Goal: Check status

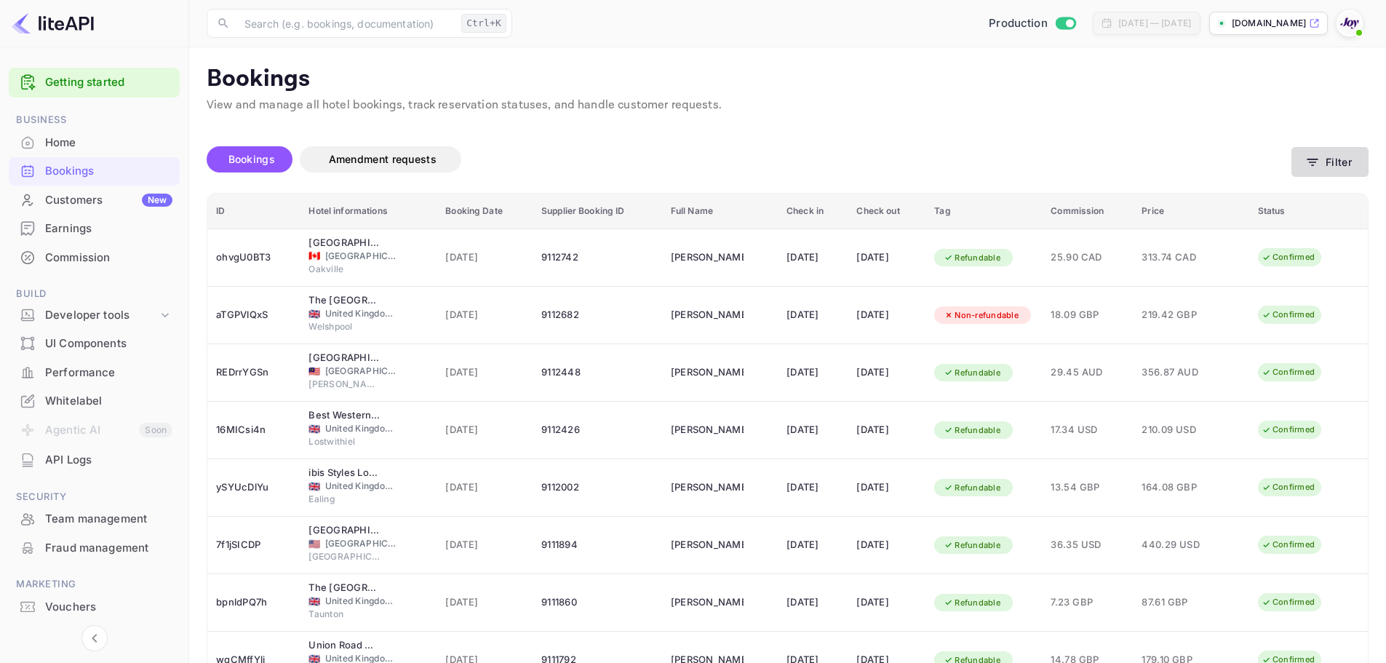
click at [1364, 162] on button "Filter" at bounding box center [1330, 162] width 77 height 30
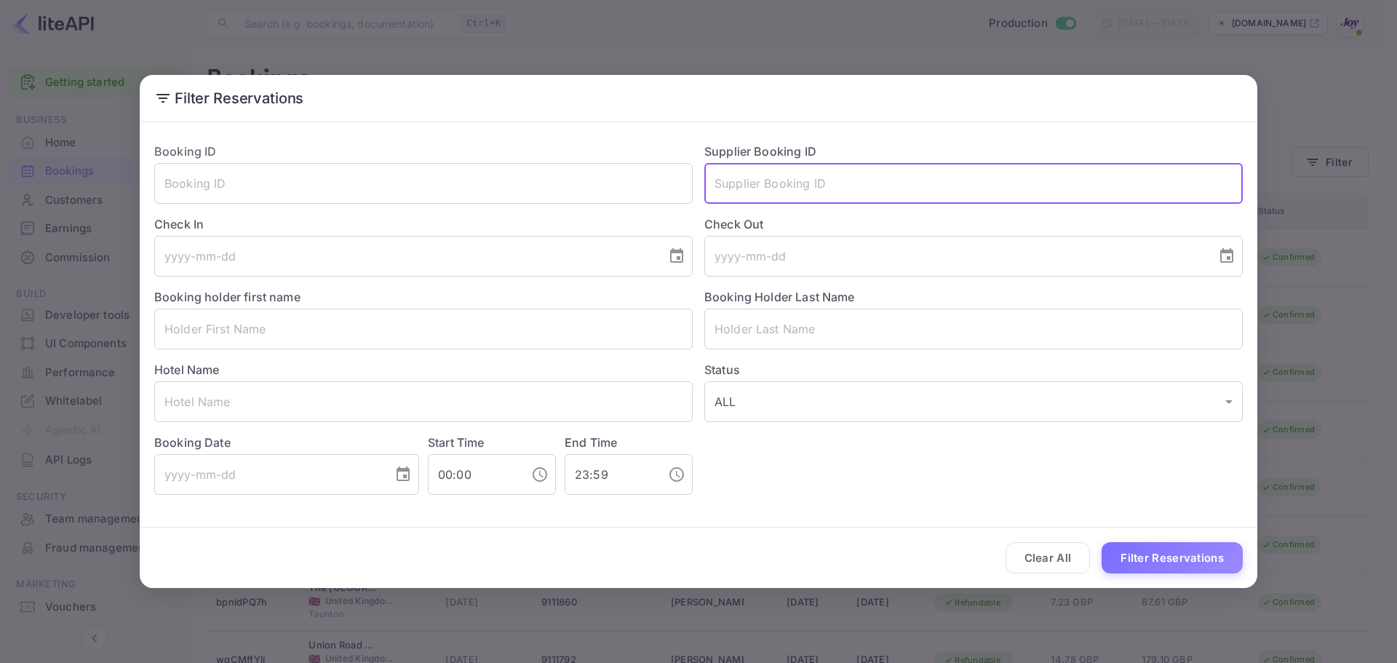
click at [793, 172] on input "text" at bounding box center [973, 183] width 538 height 41
type input "8965055"
click at [1153, 552] on button "Filter Reservations" at bounding box center [1172, 557] width 141 height 31
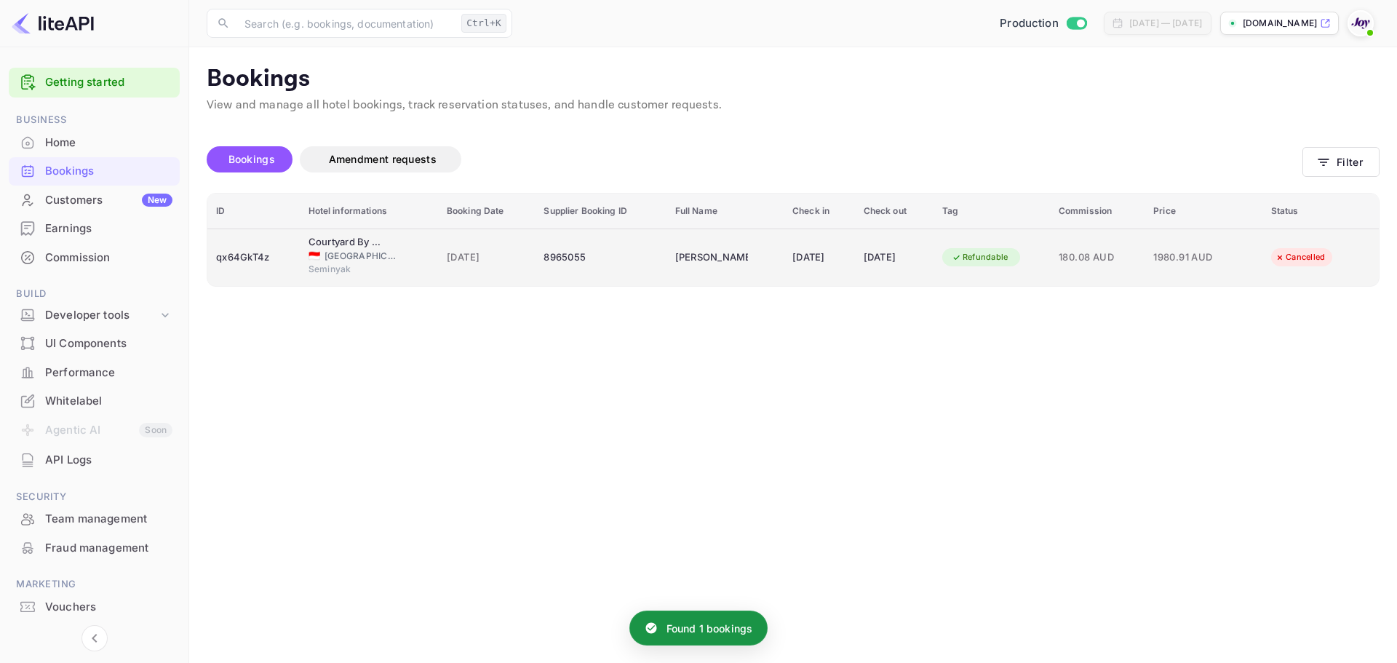
click at [309, 264] on span "Seminyak" at bounding box center [345, 269] width 73 height 13
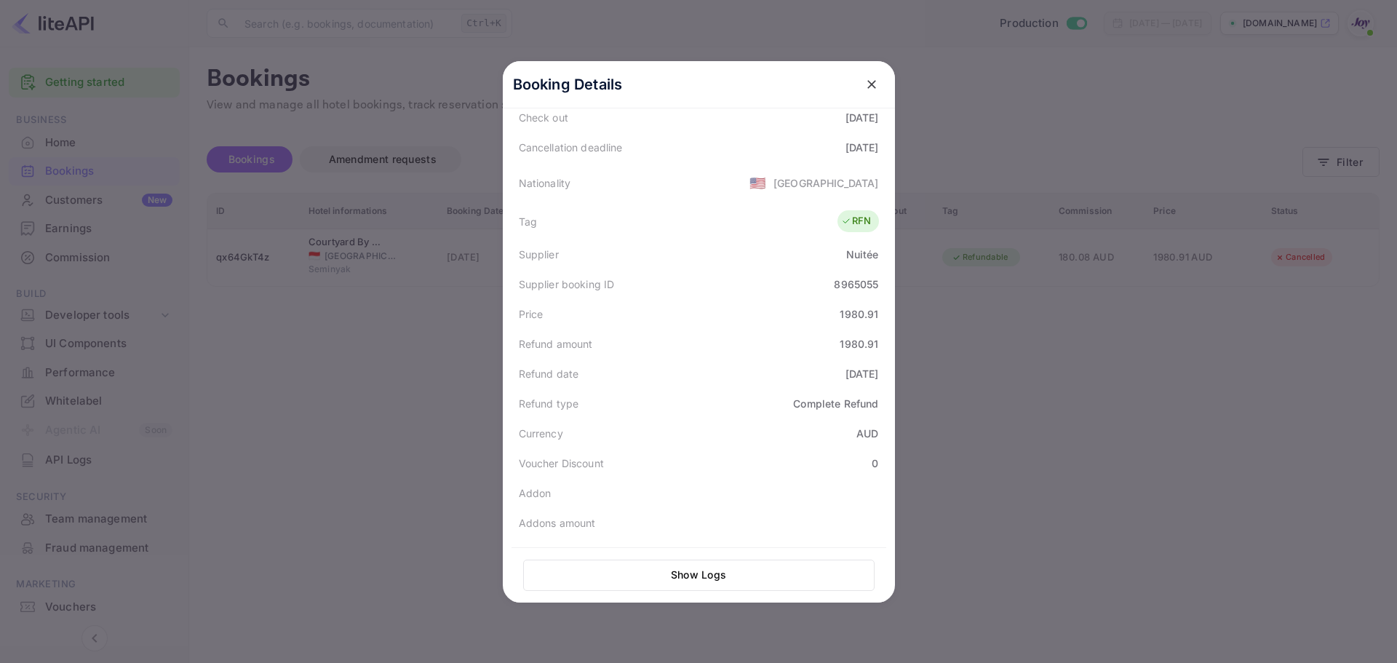
scroll to position [329, 0]
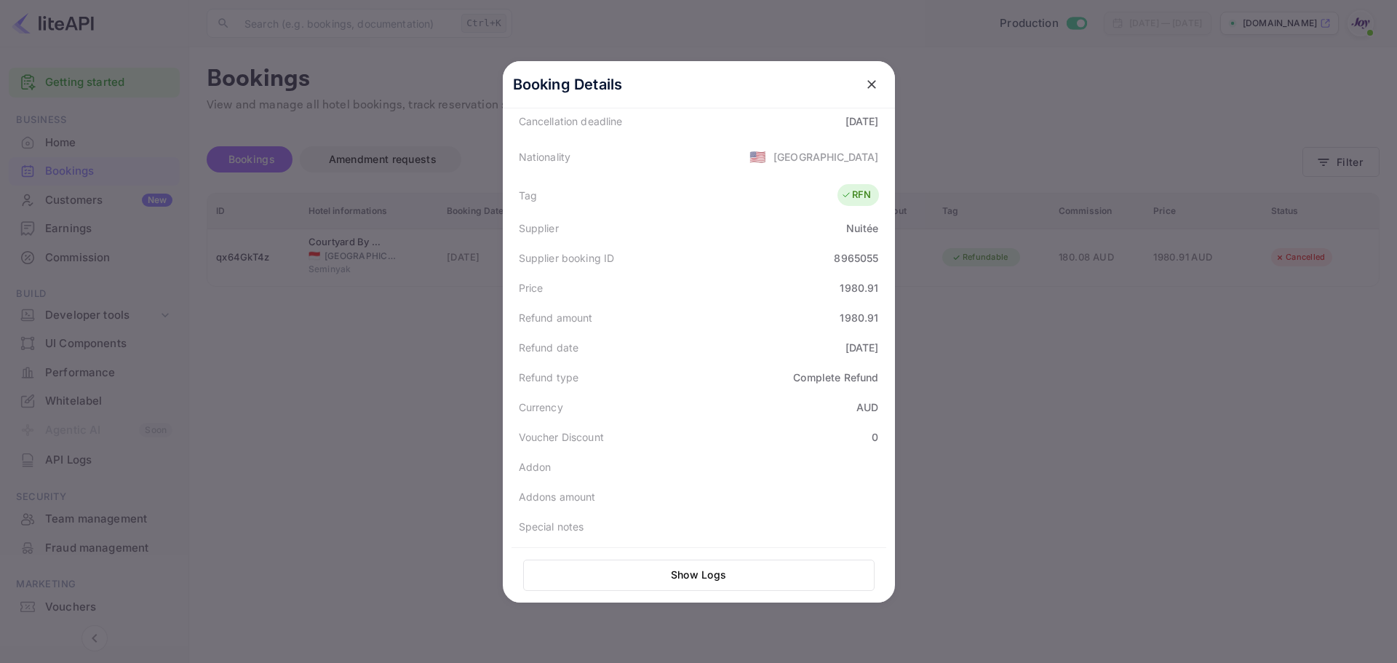
click at [855, 355] on div "Refund date [DATE]" at bounding box center [699, 348] width 375 height 30
click at [858, 346] on div "[DATE]" at bounding box center [862, 347] width 33 height 15
copy div "[DATE]"
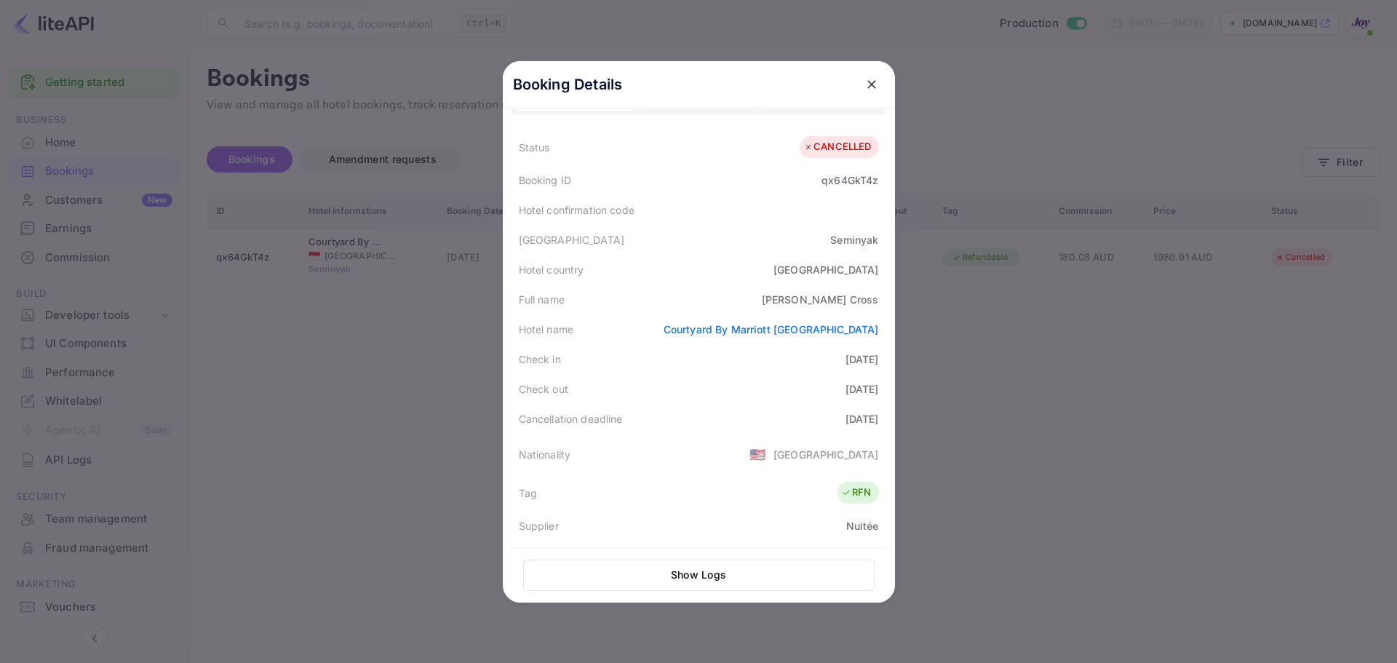
scroll to position [0, 0]
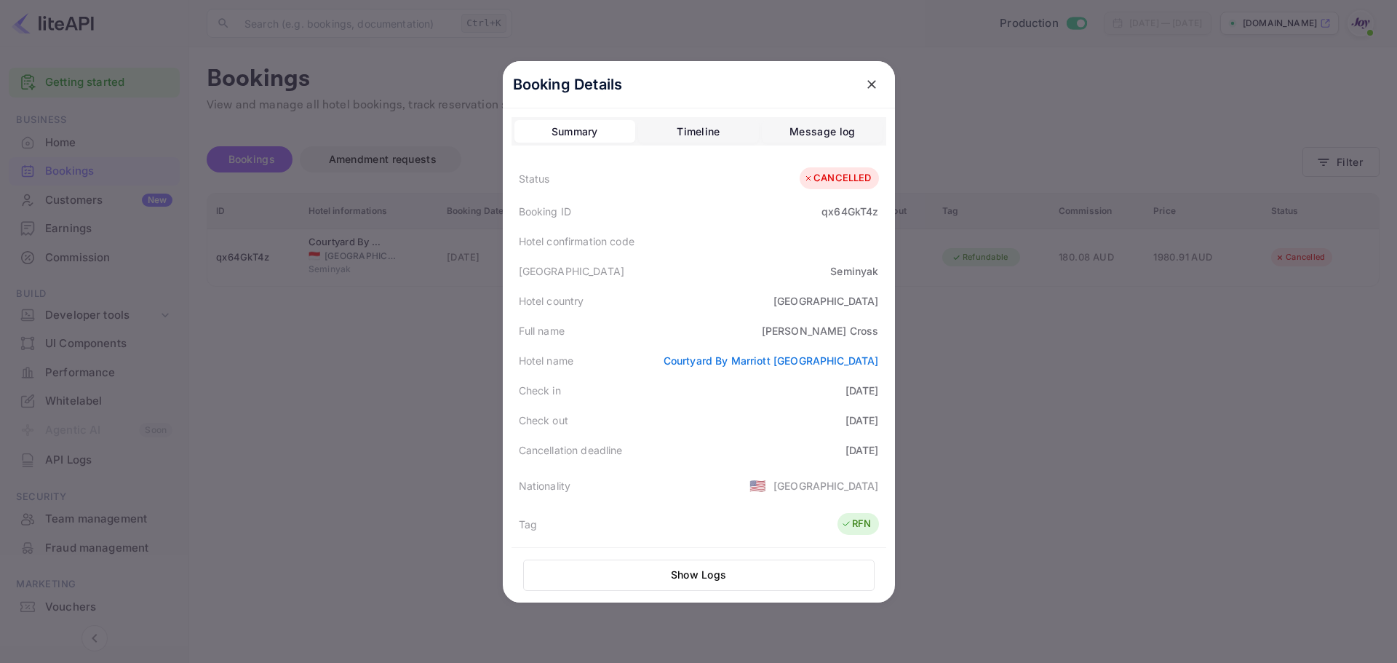
click at [867, 78] on icon "close" at bounding box center [871, 84] width 15 height 15
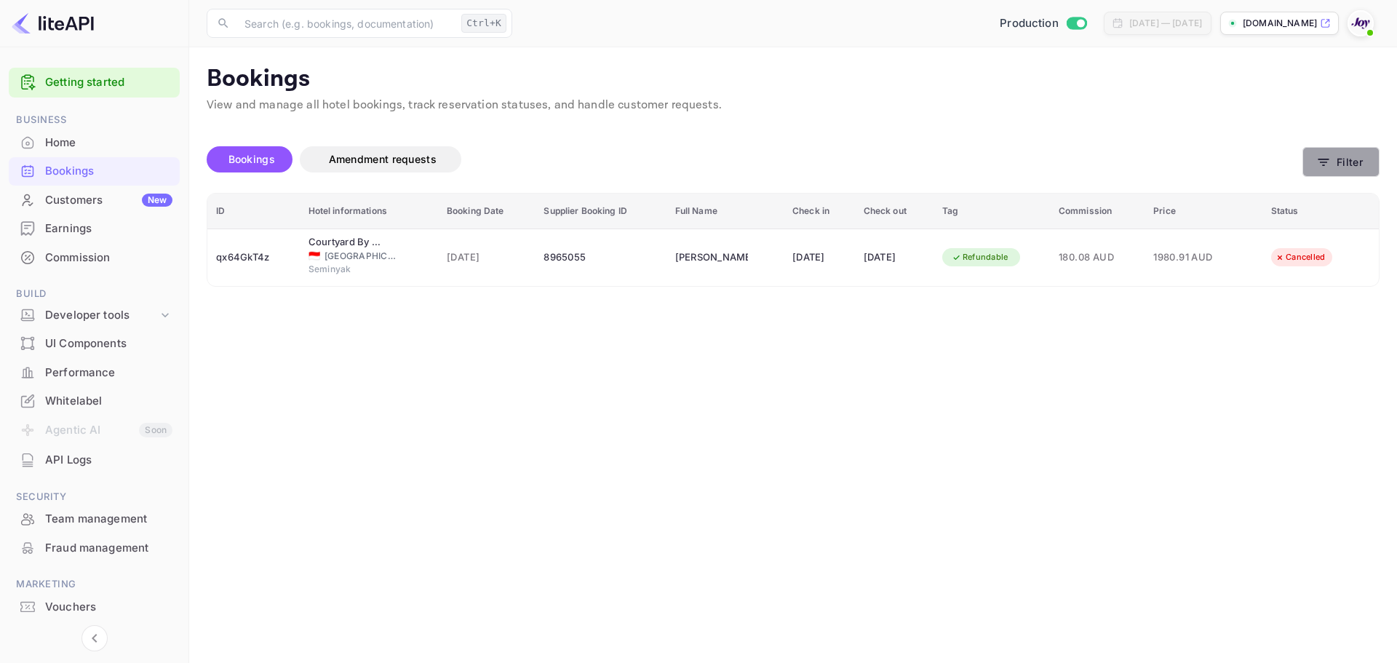
click at [1351, 168] on button "Filter" at bounding box center [1341, 162] width 77 height 30
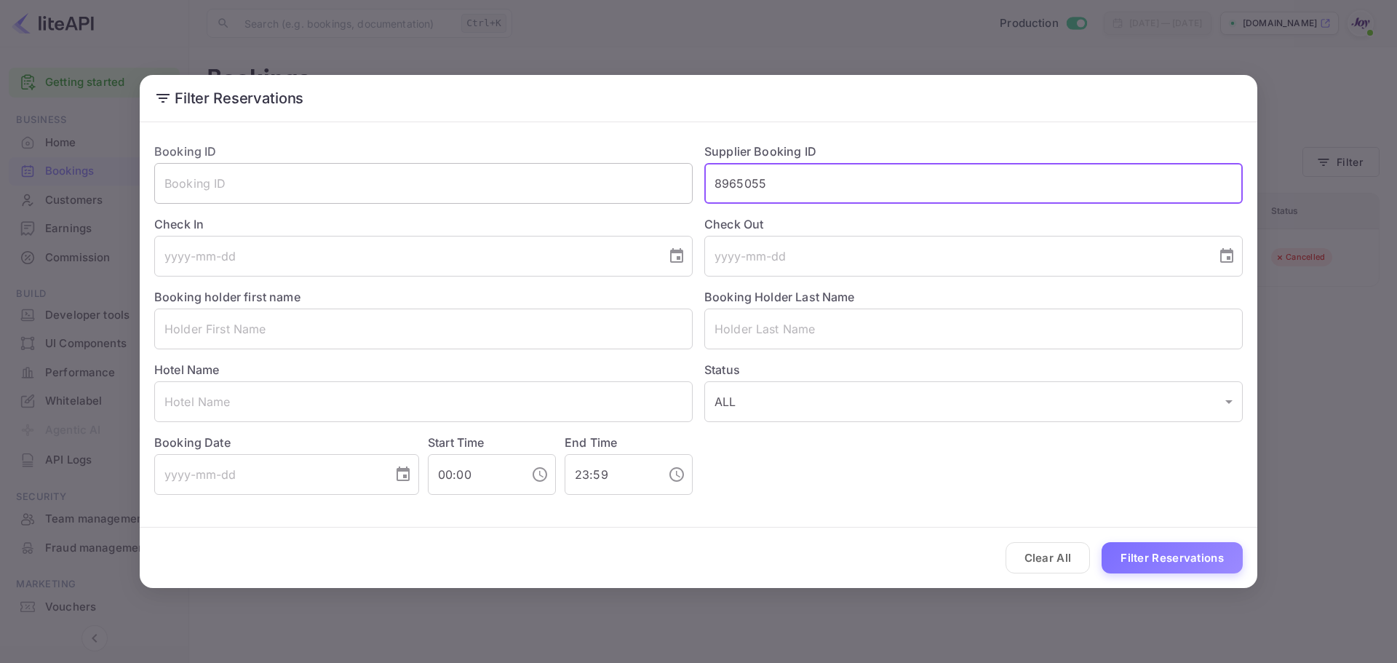
drag, startPoint x: 803, startPoint y: 182, endPoint x: 627, endPoint y: 186, distance: 176.9
click at [627, 178] on div "Booking ID ​ Supplier Booking ID 8965055 ​ Check In ​ Check Out ​ Booking holde…" at bounding box center [693, 313] width 1100 height 364
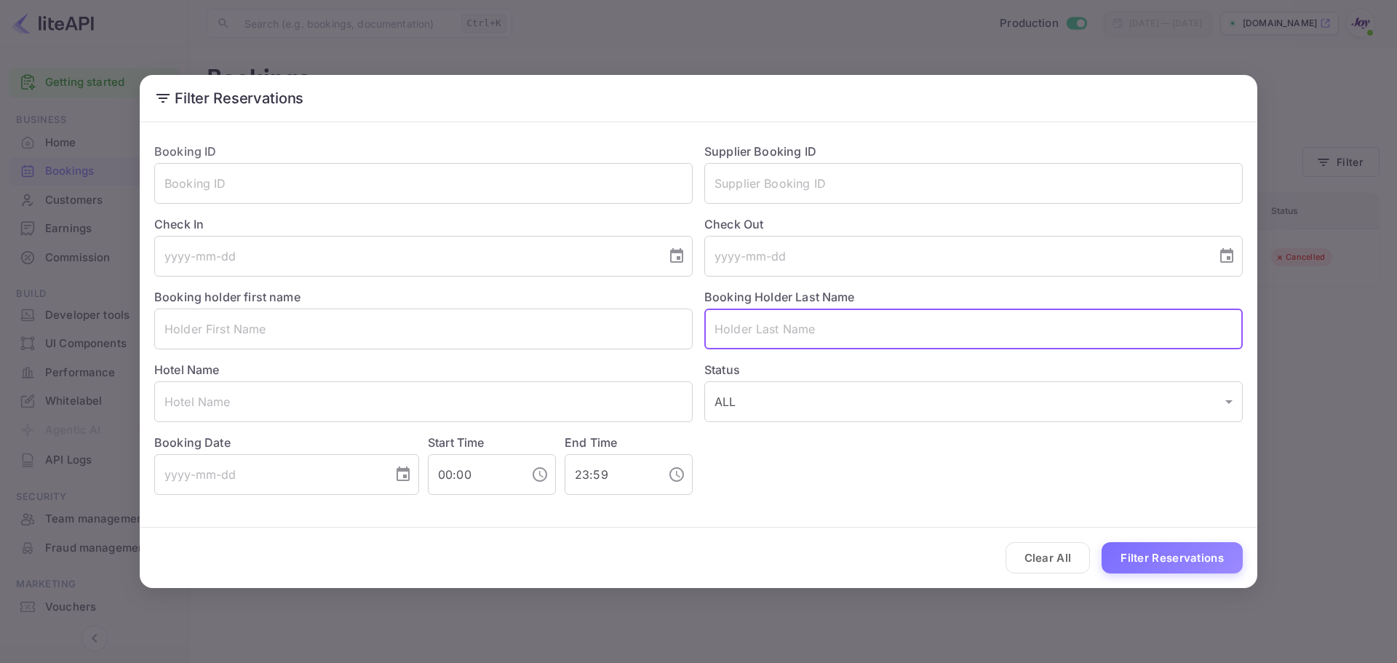
click at [740, 333] on input "text" at bounding box center [973, 329] width 538 height 41
type input "[PERSON_NAME]"
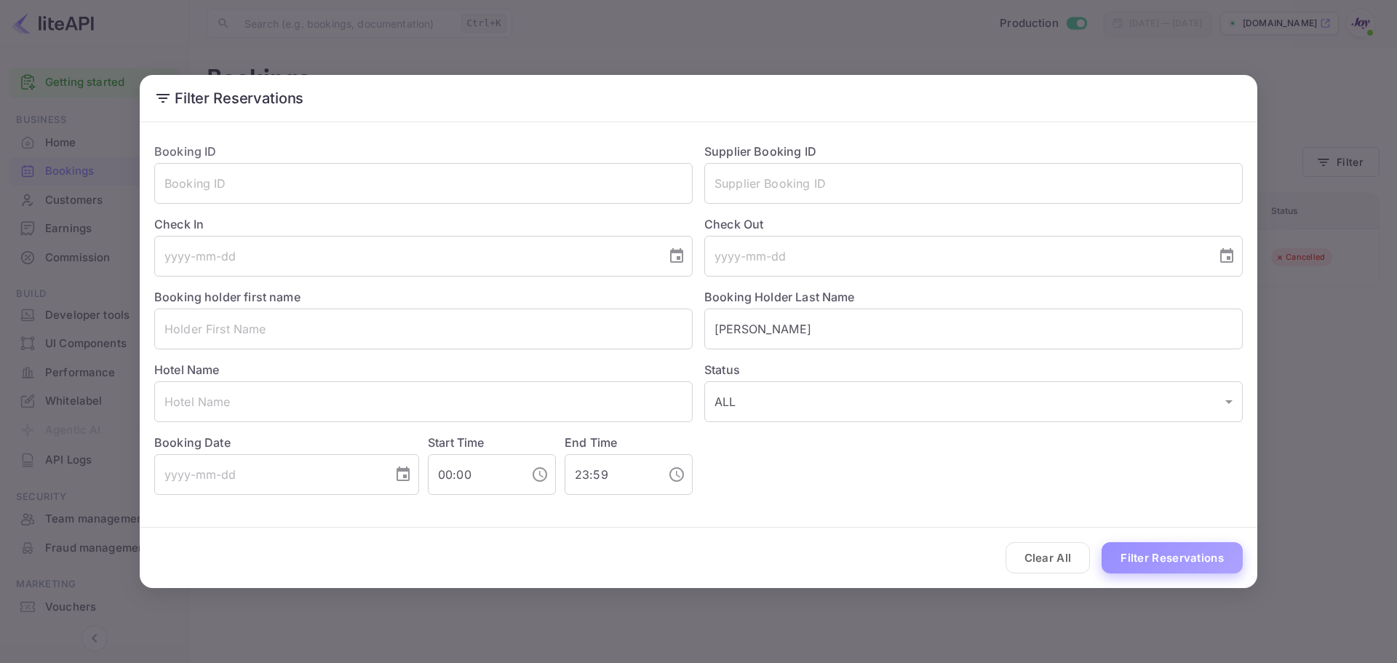
click at [1153, 560] on button "Filter Reservations" at bounding box center [1172, 557] width 141 height 31
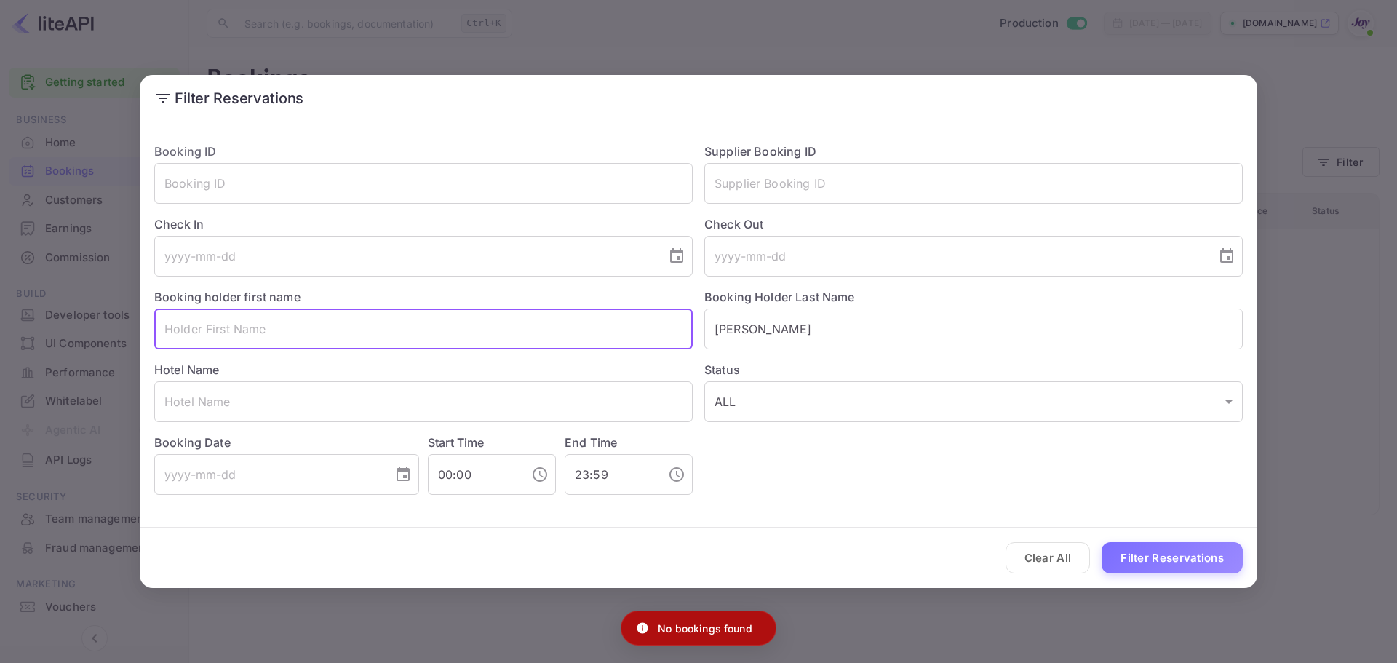
click at [424, 323] on input "text" at bounding box center [423, 329] width 538 height 41
click at [421, 327] on input "text" at bounding box center [423, 329] width 538 height 41
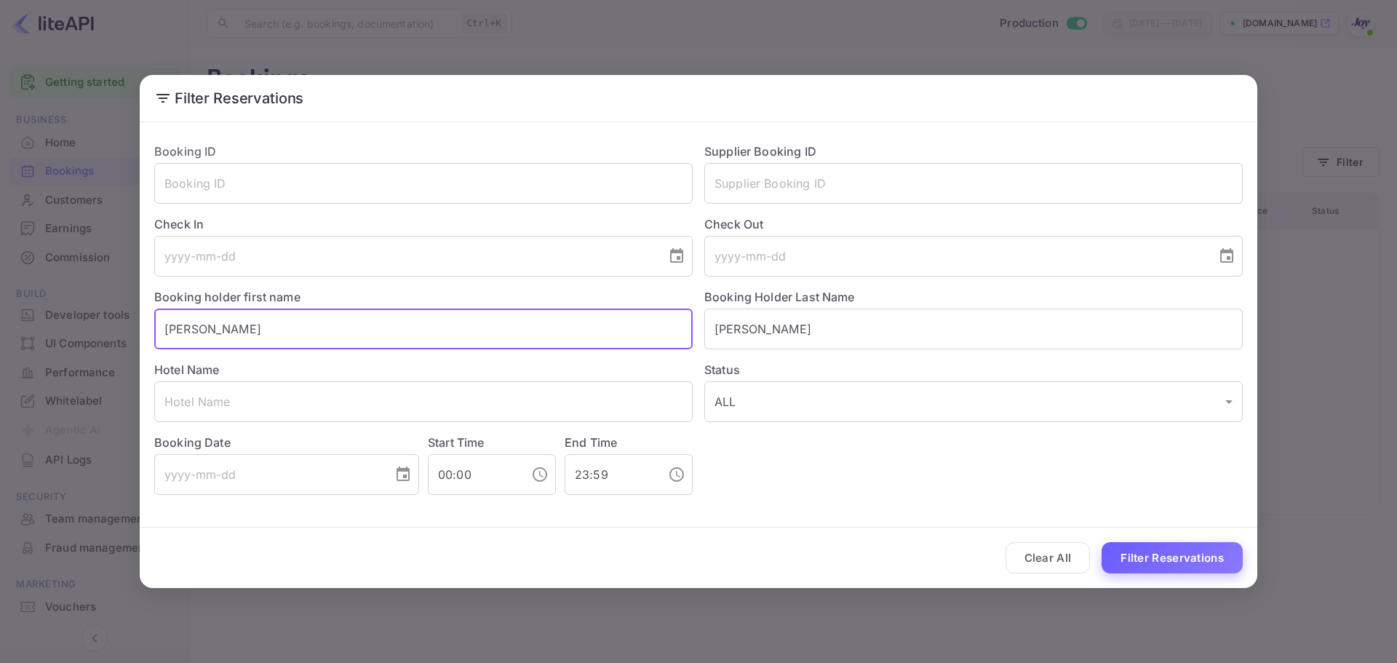
type input "[PERSON_NAME]"
click at [1132, 554] on button "Filter Reservations" at bounding box center [1172, 557] width 141 height 31
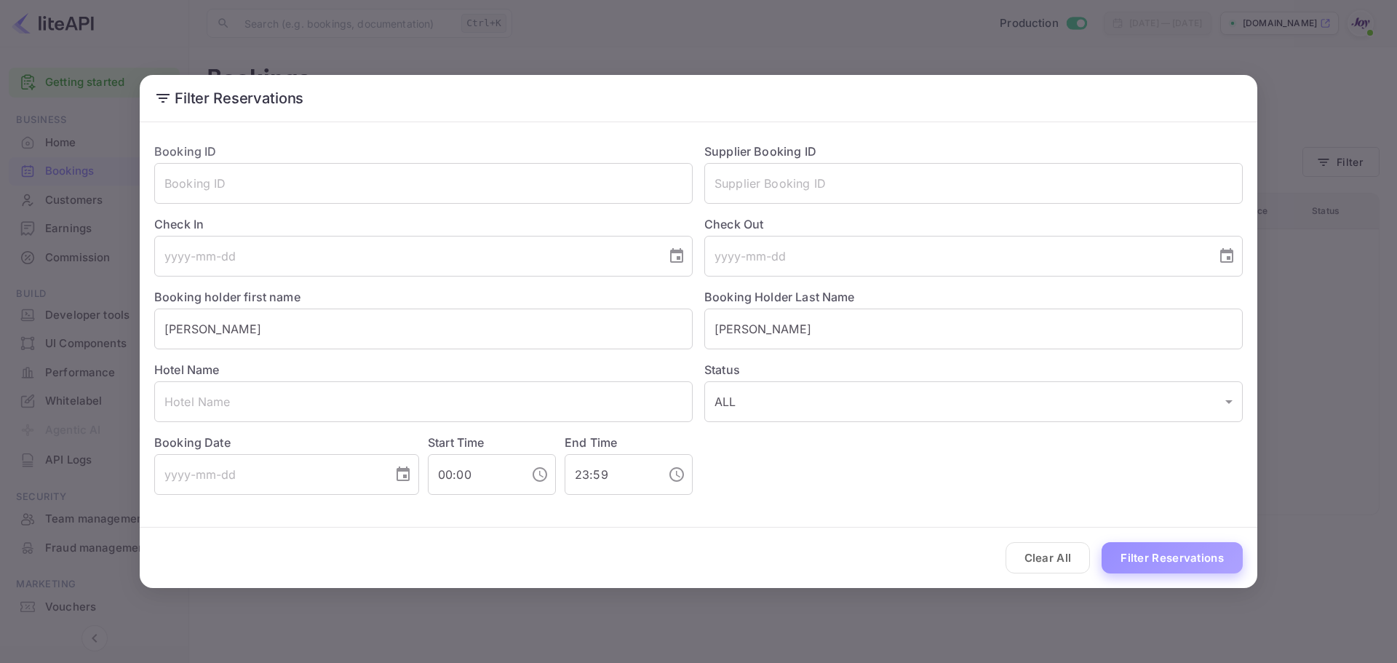
click at [1165, 545] on button "Filter Reservations" at bounding box center [1172, 557] width 141 height 31
click at [96, 357] on div "Filter Reservations Booking ID ​ Supplier Booking ID ​ Check In ​ Check Out ​ B…" at bounding box center [698, 331] width 1397 height 663
